Goal: Communication & Community: Answer question/provide support

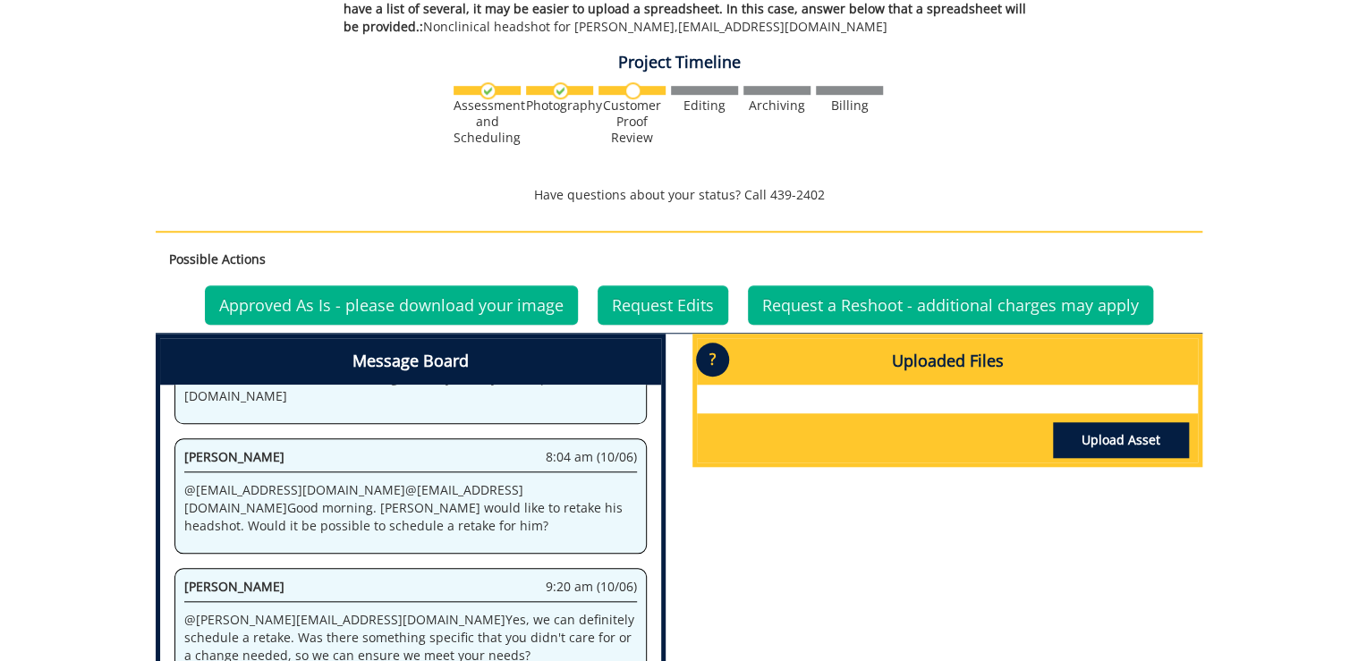
scroll to position [60, 0]
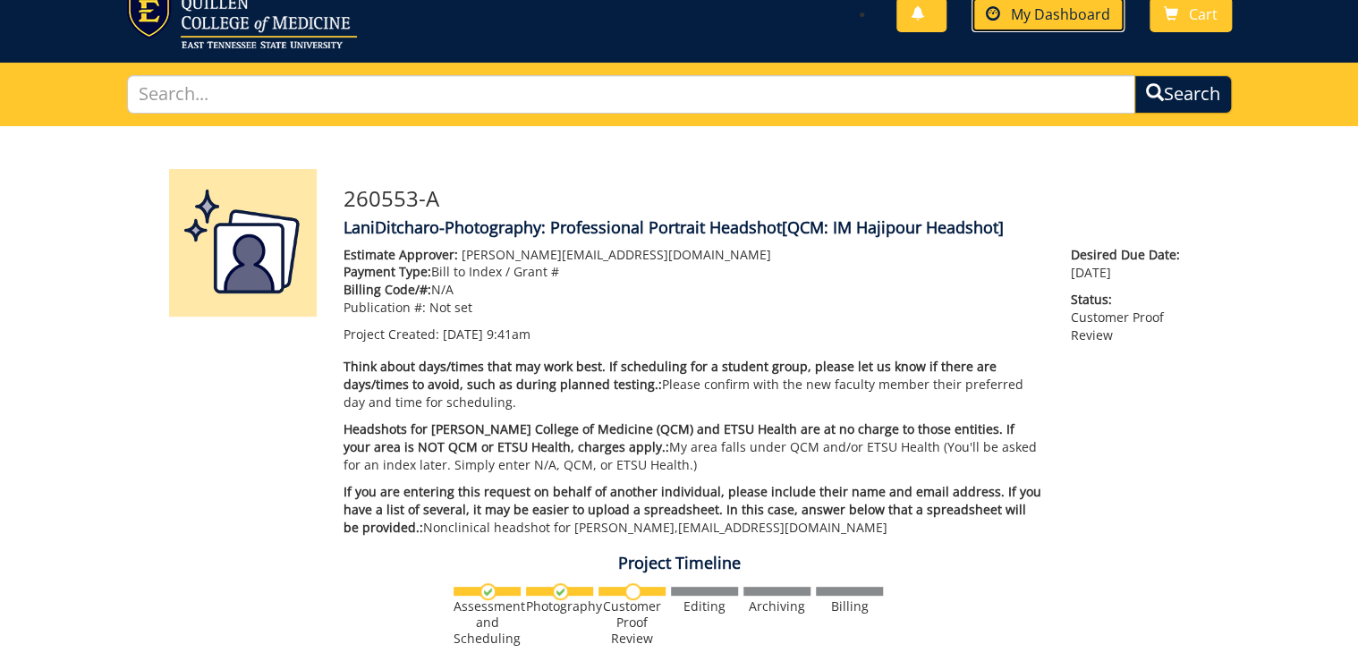
click at [1081, 18] on span "My Dashboard" at bounding box center [1060, 14] width 99 height 20
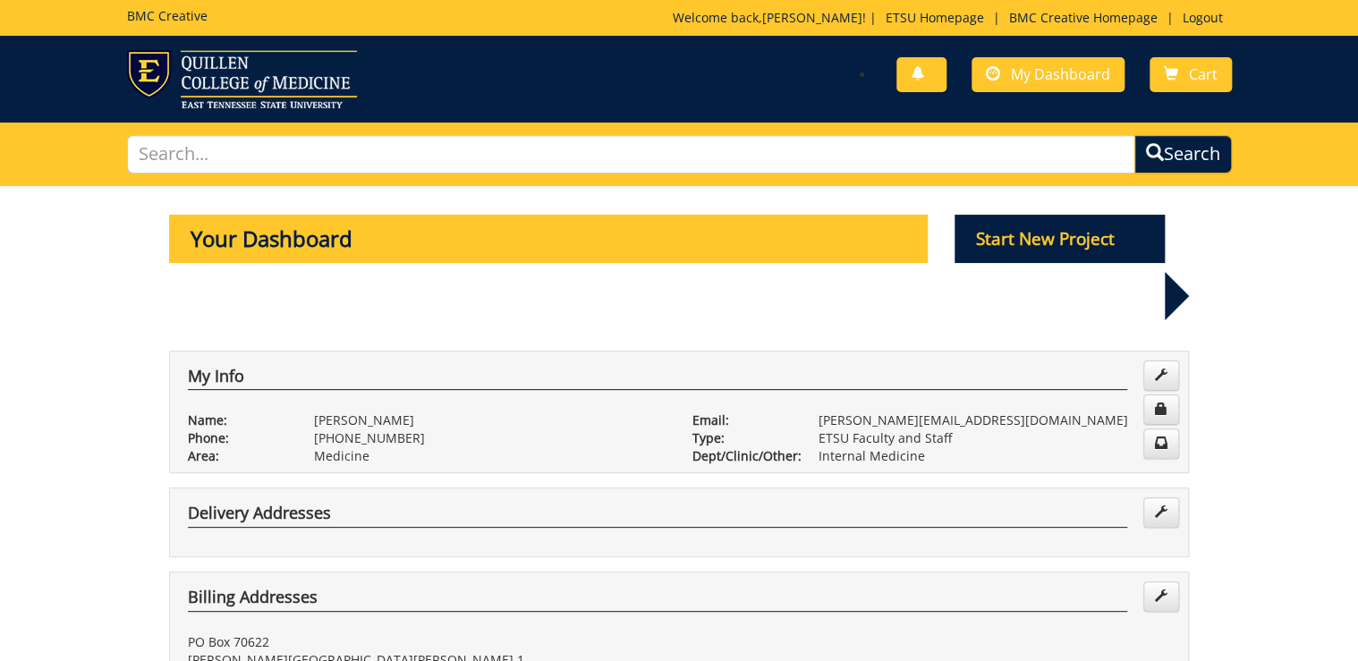
scroll to position [501, 0]
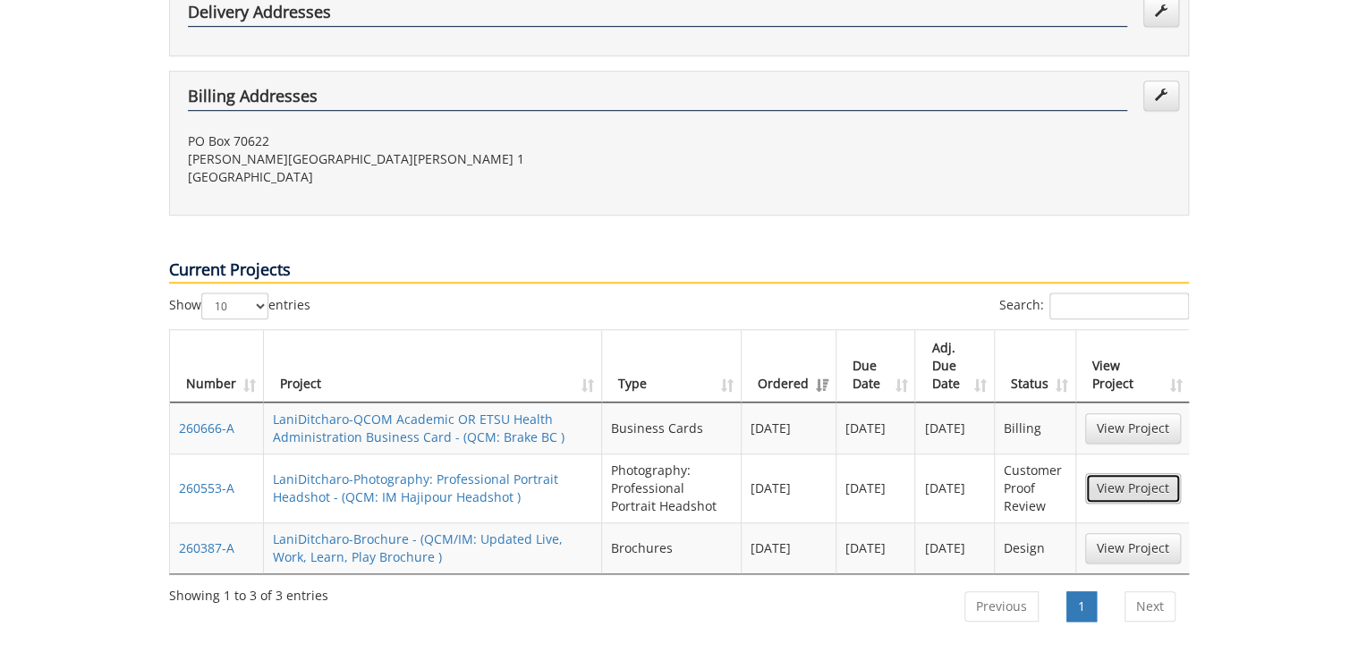
click at [1124, 473] on link "View Project" at bounding box center [1133, 488] width 96 height 30
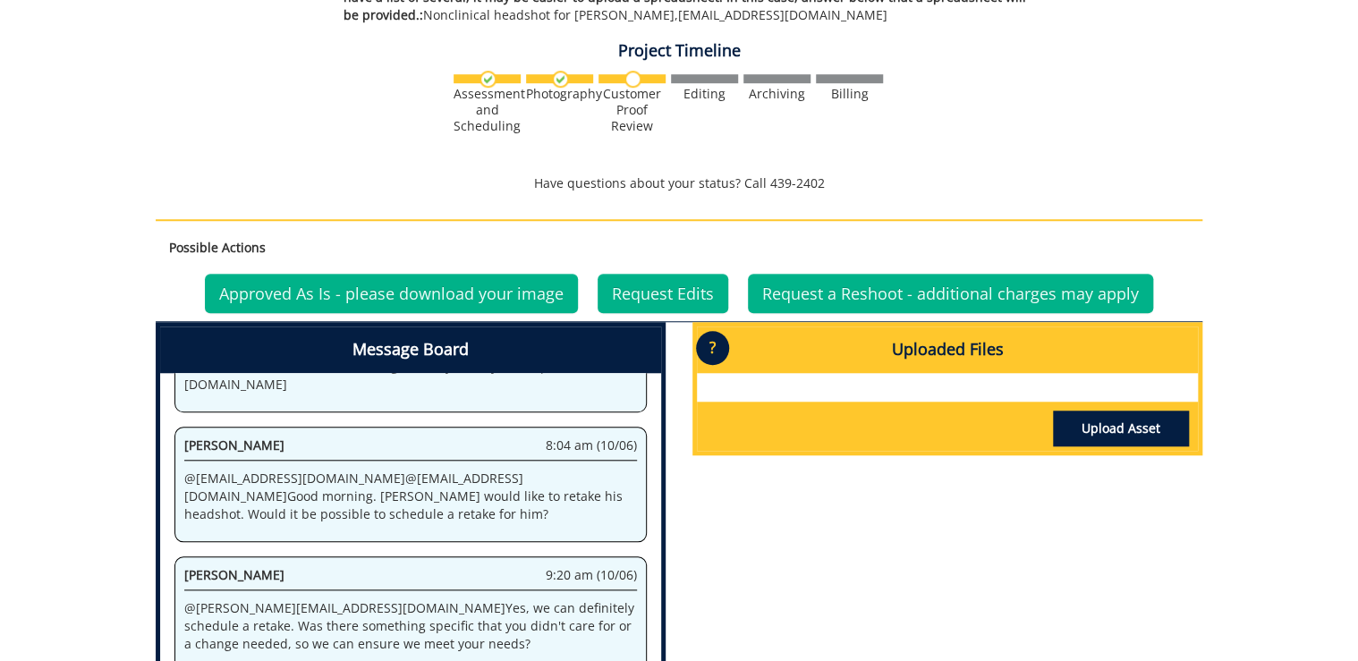
scroll to position [716, 0]
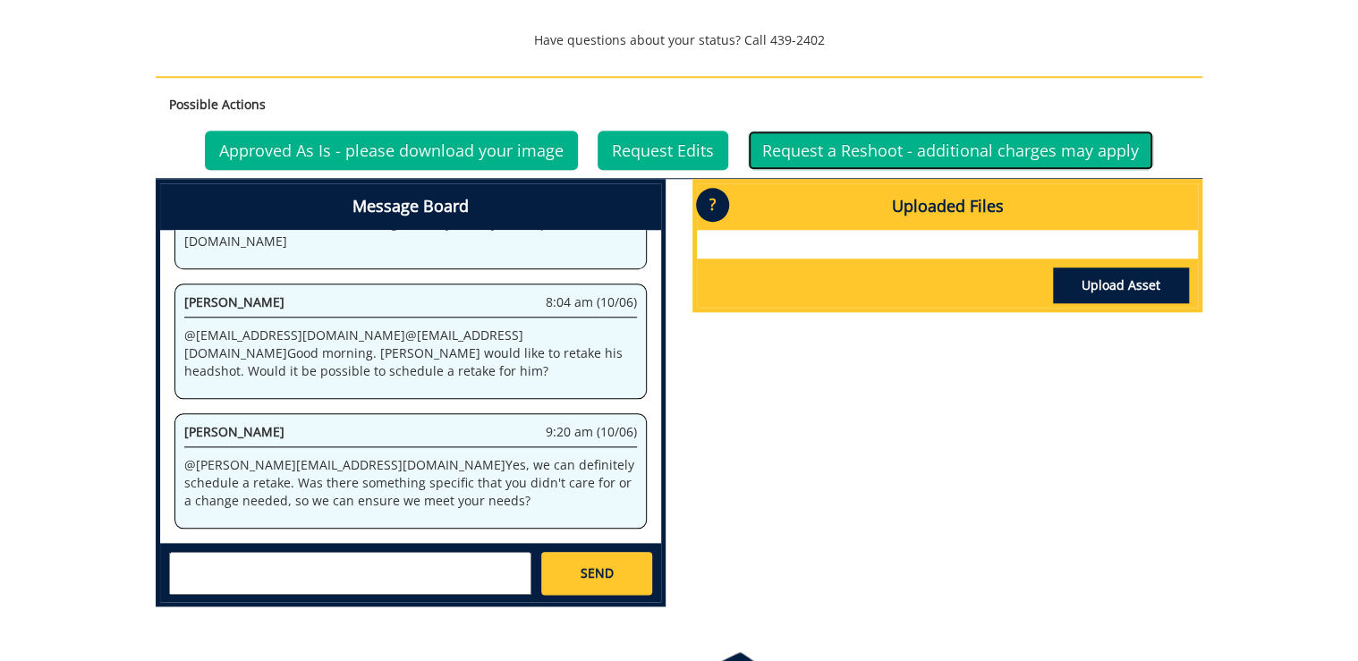
click at [941, 136] on link "Request a Reshoot - additional charges may apply" at bounding box center [950, 150] width 405 height 39
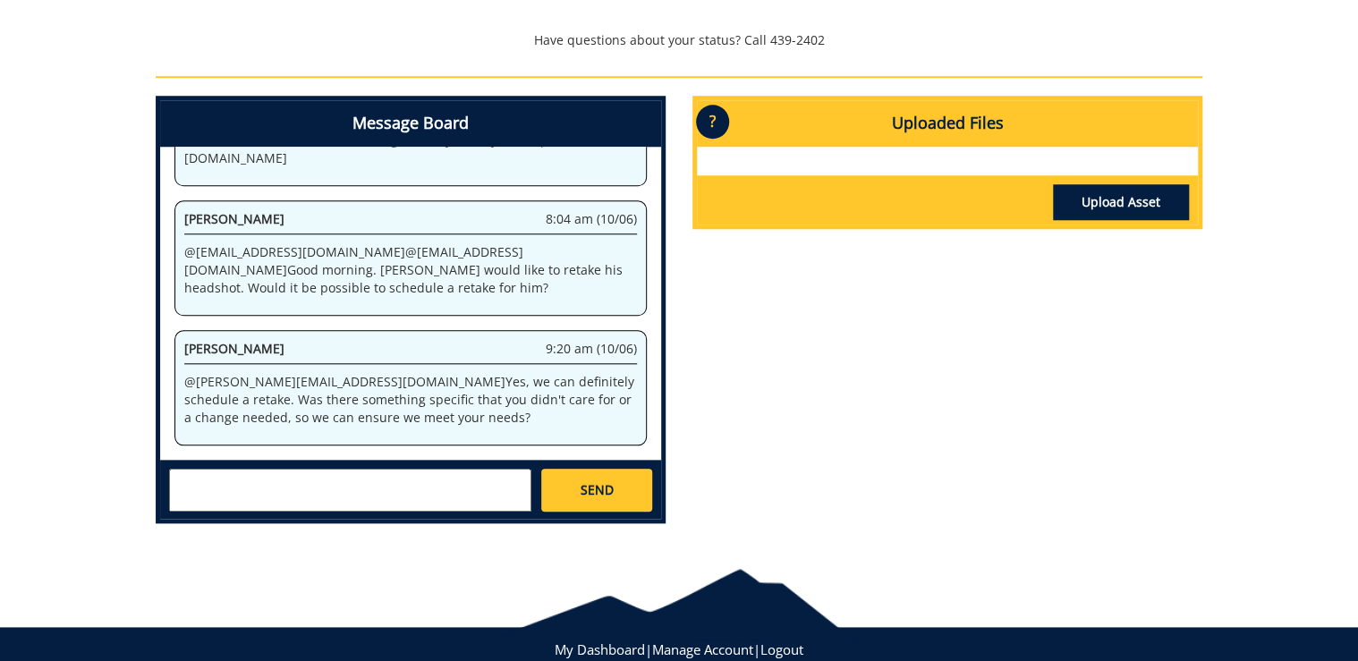
scroll to position [764, 0]
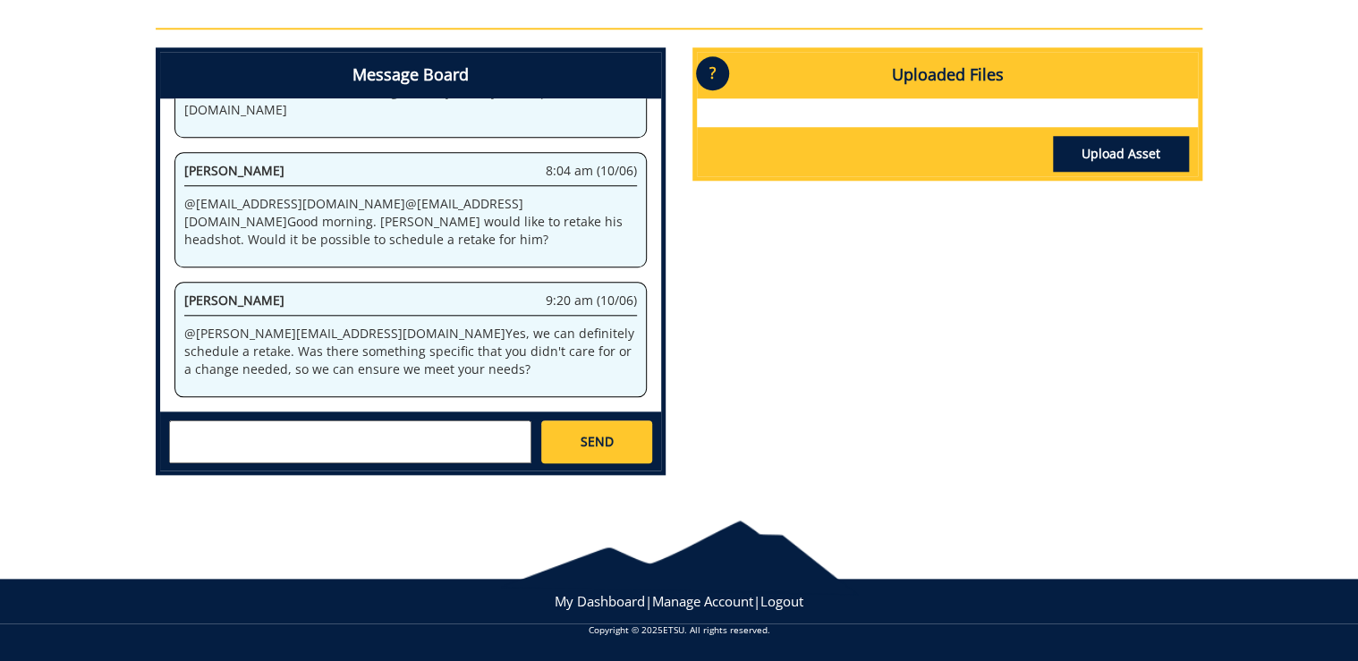
click at [471, 433] on textarea at bounding box center [350, 441] width 362 height 43
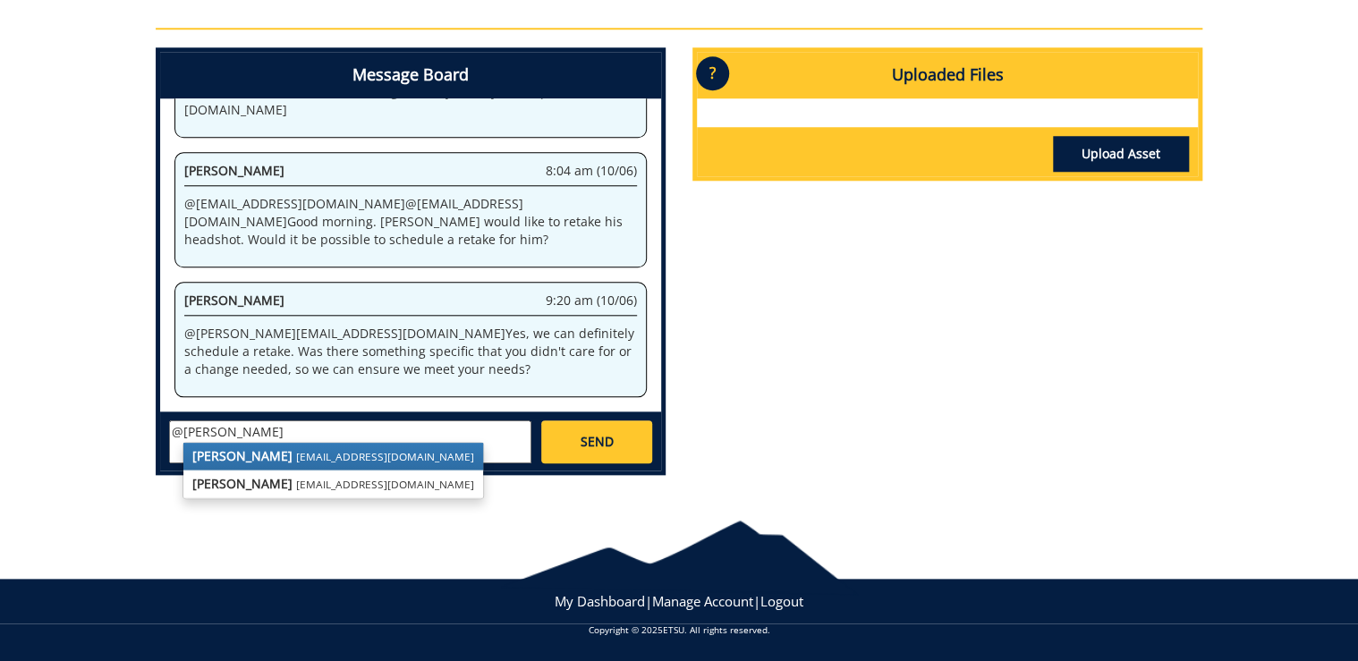
click at [261, 452] on strong "[PERSON_NAME]" at bounding box center [242, 455] width 100 height 17
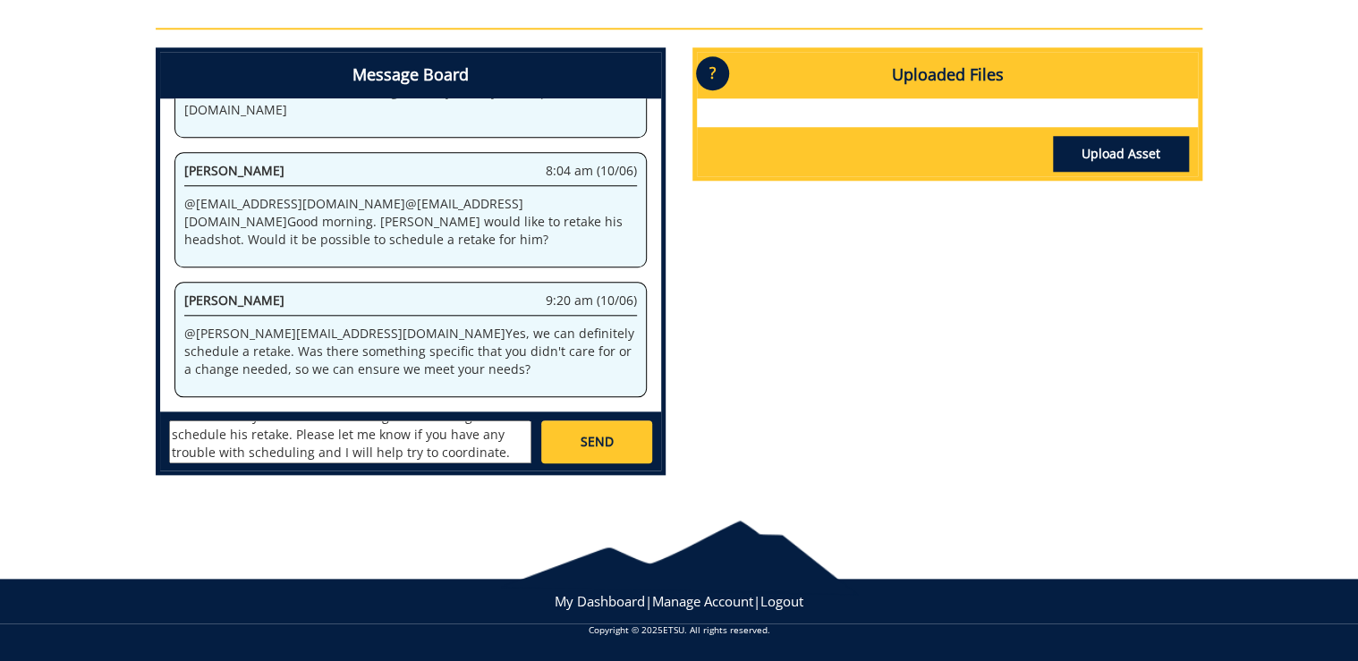
scroll to position [0, 0]
drag, startPoint x: 430, startPoint y: 453, endPoint x: 290, endPoint y: 412, distance: 146.4
click at [290, 412] on div "[PERSON_NAME] [EMAIL_ADDRESS][DOMAIN_NAME] [PERSON_NAME] [EMAIL_ADDRESS][DOMAIN…" at bounding box center [410, 441] width 501 height 59
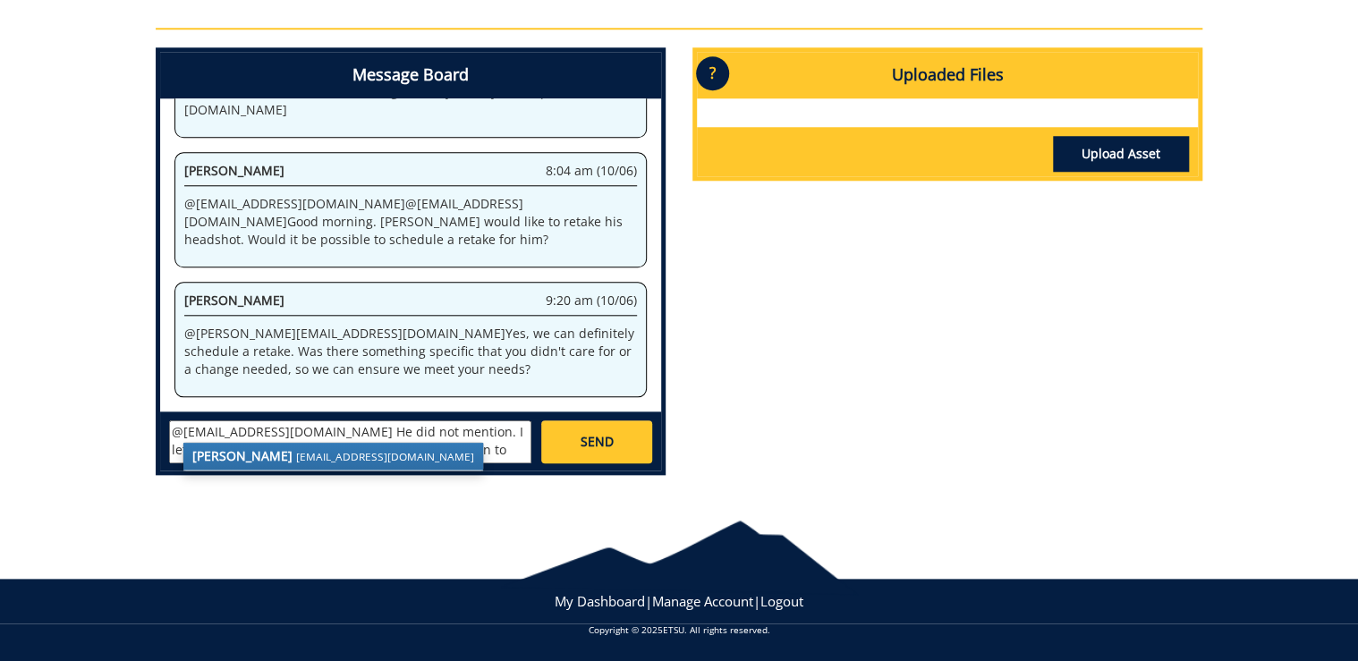
click at [424, 449] on textarea "@[EMAIL_ADDRESS][DOMAIN_NAME] He did not mention. I let him know you would be r…" at bounding box center [350, 441] width 362 height 43
drag, startPoint x: 311, startPoint y: 323, endPoint x: 354, endPoint y: 353, distance: 52.6
click at [354, 353] on p "@ [PERSON_NAME][EMAIL_ADDRESS][DOMAIN_NAME] Yes, we can definitely schedule a r…" at bounding box center [410, 352] width 453 height 54
copy p "Yes, we can definitely schedule a retake. Was there something specific that you…"
click at [403, 355] on p "@ [PERSON_NAME][EMAIL_ADDRESS][DOMAIN_NAME] Yes, we can definitely schedule a r…" at bounding box center [410, 352] width 453 height 54
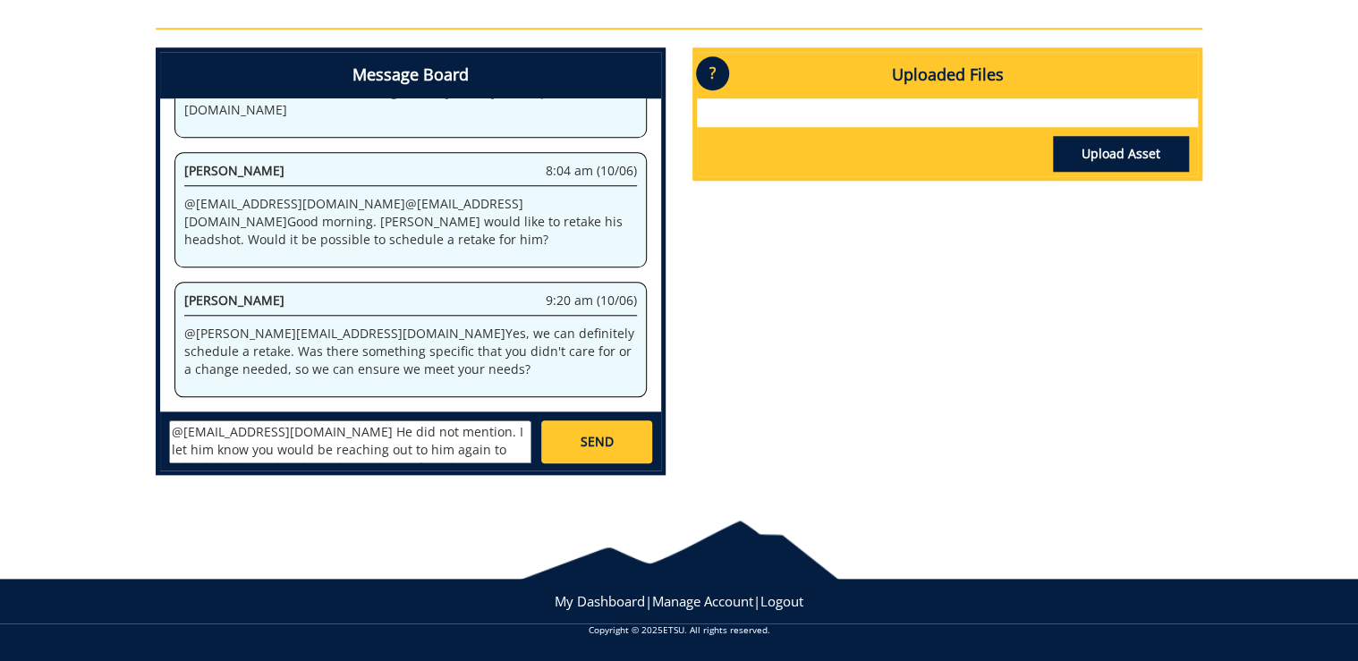
drag, startPoint x: 527, startPoint y: 318, endPoint x: 572, endPoint y: 320, distance: 44.8
click at [528, 325] on p "@ [PERSON_NAME][EMAIL_ADDRESS][DOMAIN_NAME] Yes, we can definitely schedule a r…" at bounding box center [410, 352] width 453 height 54
click at [481, 325] on p "@ [PERSON_NAME][EMAIL_ADDRESS][DOMAIN_NAME] Yes, we can definitely schedule a r…" at bounding box center [410, 352] width 453 height 54
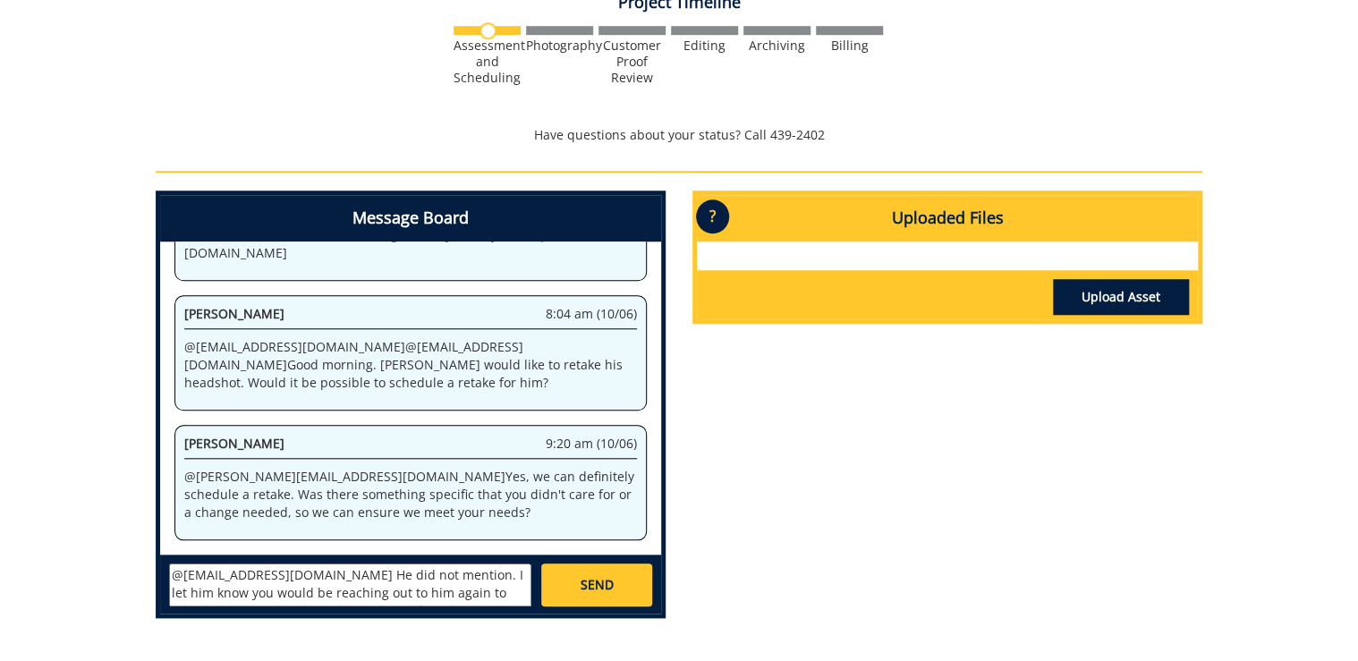
scroll to position [764, 0]
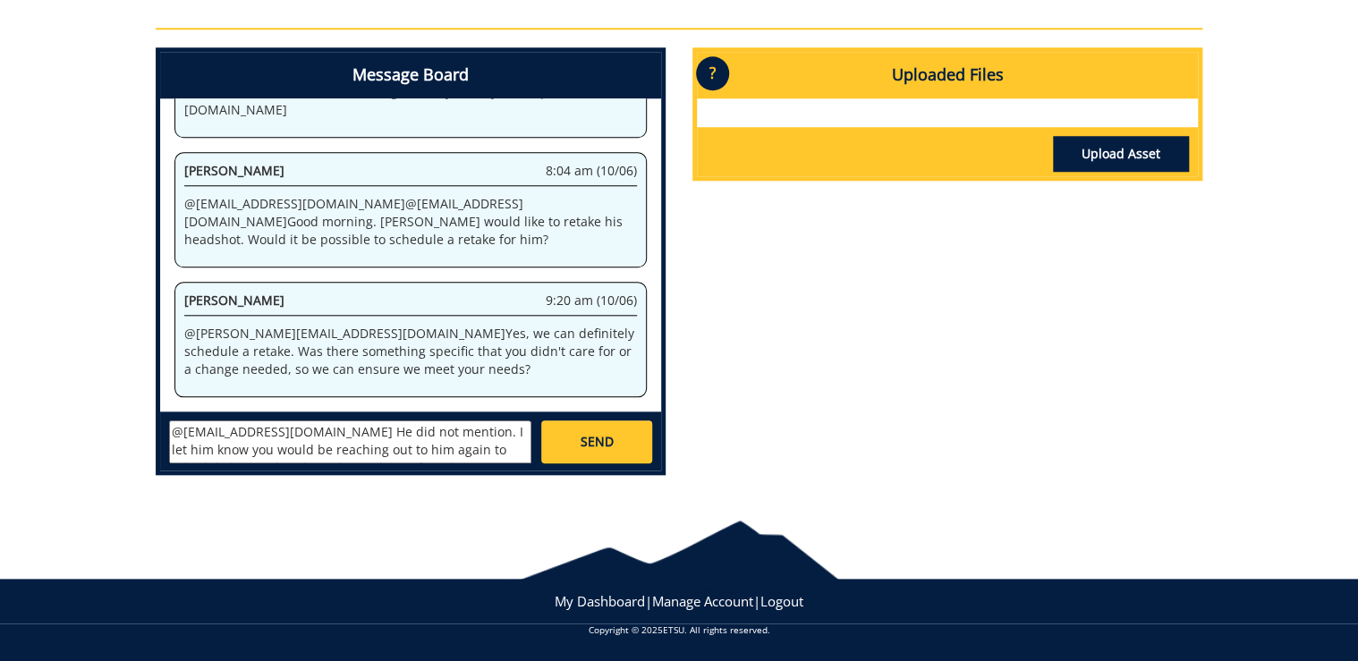
click at [401, 429] on textarea "@[EMAIL_ADDRESS][DOMAIN_NAME] He did not mention. I let him know you would be r…" at bounding box center [350, 441] width 362 height 43
click at [450, 458] on textarea "@[EMAIL_ADDRESS][DOMAIN_NAME] He did not mention any specific changes. I let hi…" at bounding box center [350, 441] width 362 height 43
click at [487, 447] on textarea "@[EMAIL_ADDRESS][DOMAIN_NAME] He did not mention any specific changes. I let hi…" at bounding box center [350, 441] width 362 height 43
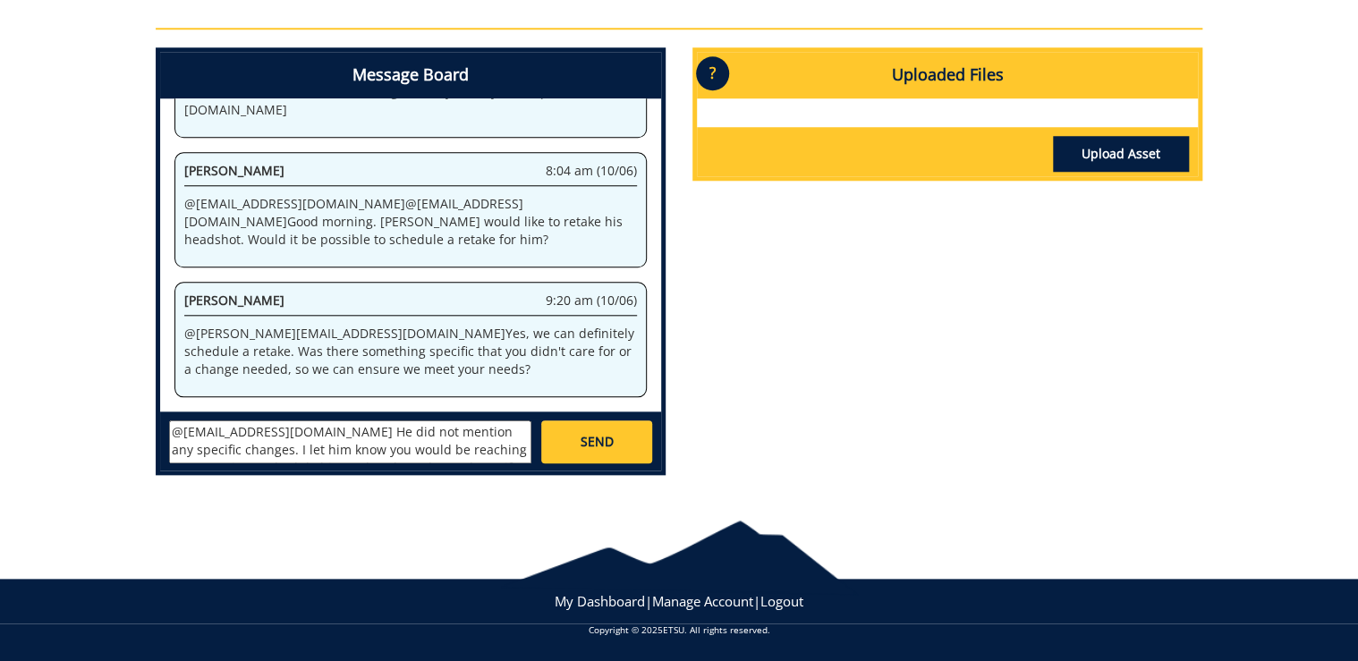
click at [487, 447] on textarea "@[EMAIL_ADDRESS][DOMAIN_NAME] He did not mention any specific changes. I let hi…" at bounding box center [350, 441] width 362 height 43
click at [309, 454] on textarea "@[EMAIL_ADDRESS][DOMAIN_NAME] He did not mention any specific changes. I let hi…" at bounding box center [350, 441] width 362 height 43
type textarea "@[EMAIL_ADDRESS][DOMAIN_NAME] He did not mention any specific changes. I let hi…"
click at [613, 443] on link "SEND" at bounding box center [596, 441] width 111 height 43
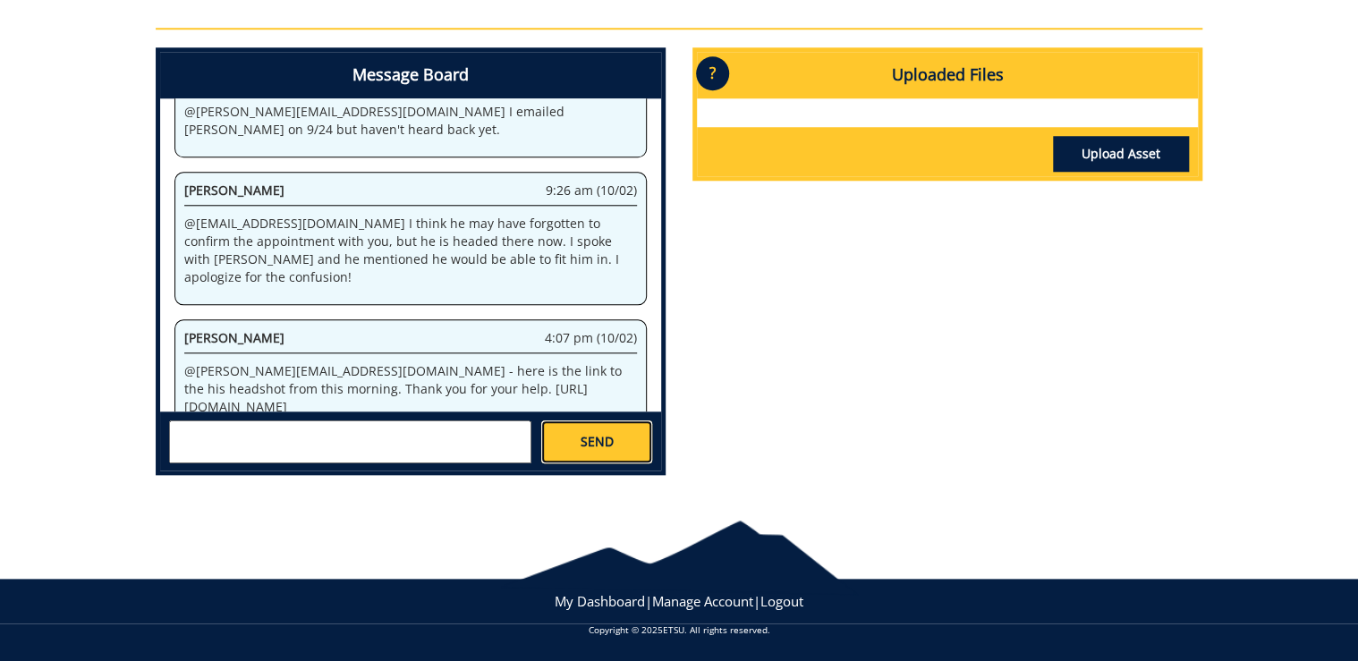
scroll to position [21333, 0]
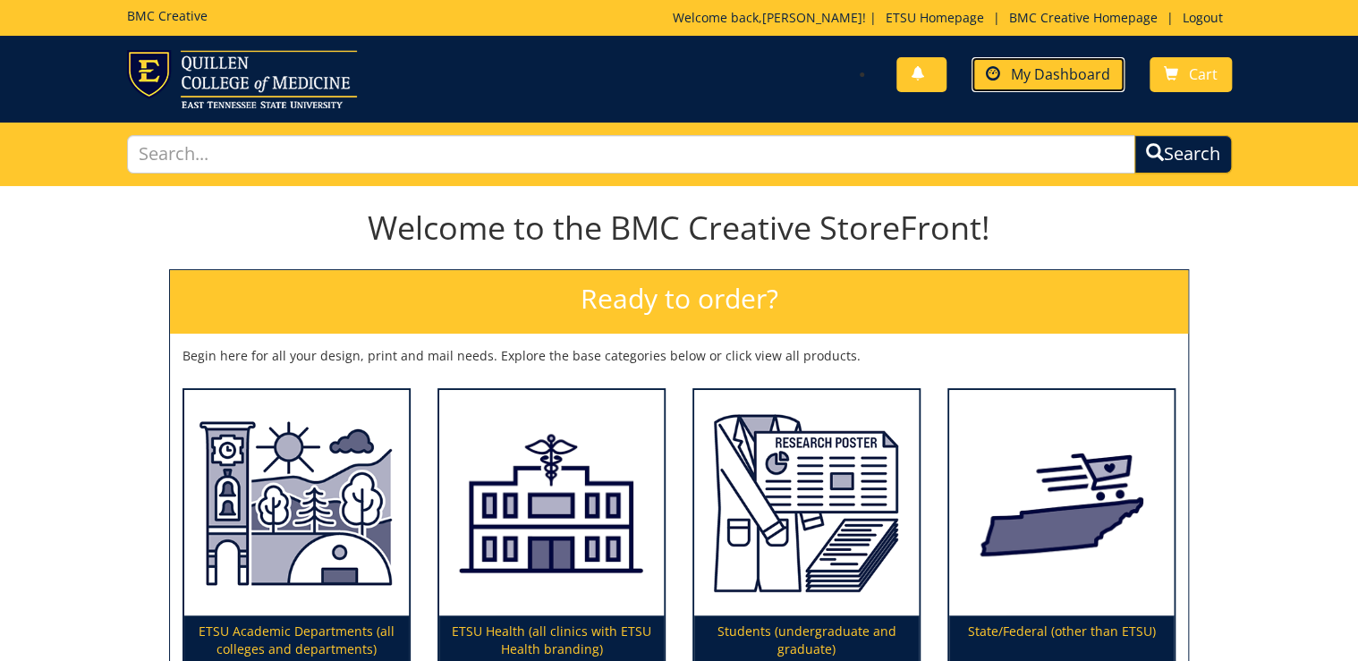
click at [1029, 61] on link "My Dashboard" at bounding box center [1048, 74] width 153 height 35
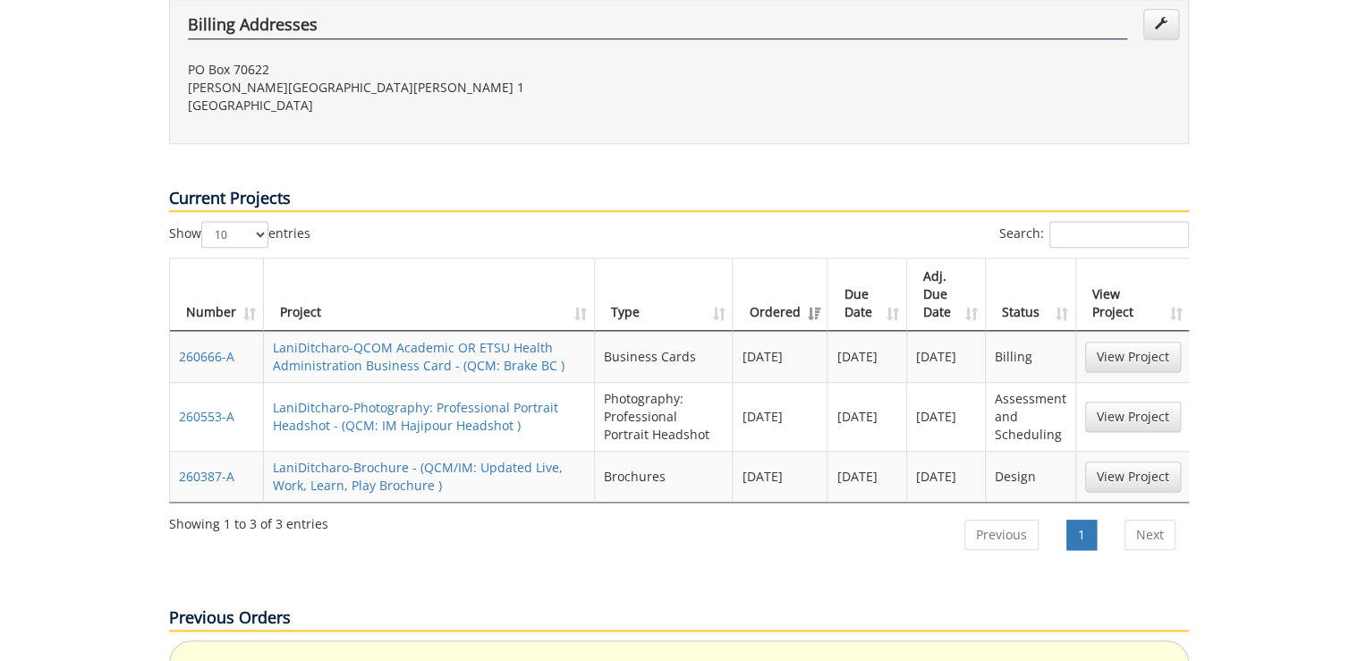
scroll to position [644, 0]
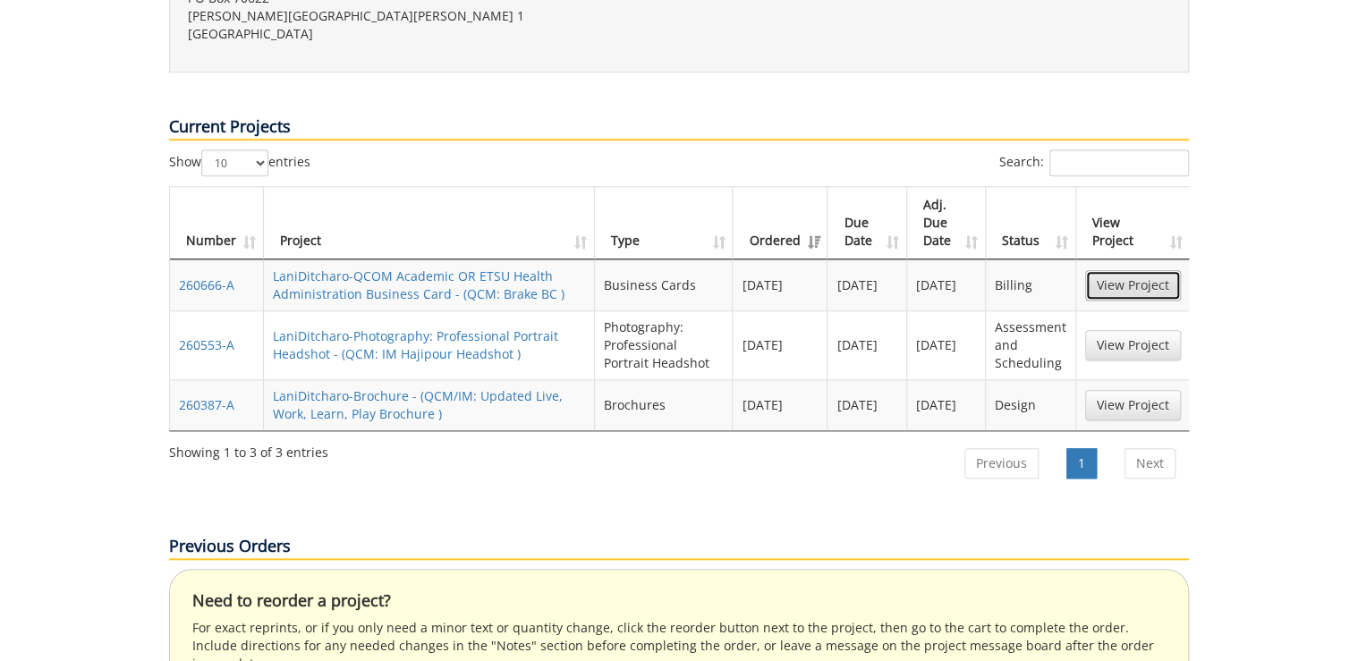
click at [1106, 270] on link "View Project" at bounding box center [1133, 285] width 96 height 30
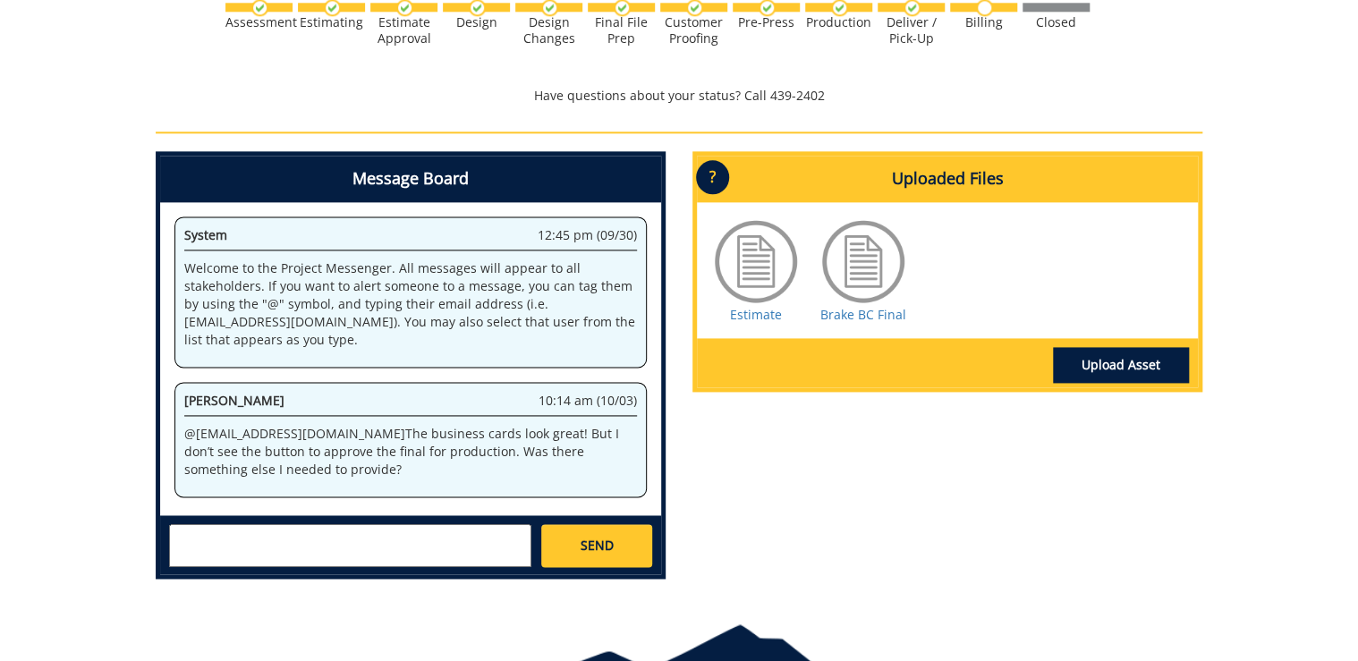
scroll to position [1145, 0]
